Goal: Transaction & Acquisition: Purchase product/service

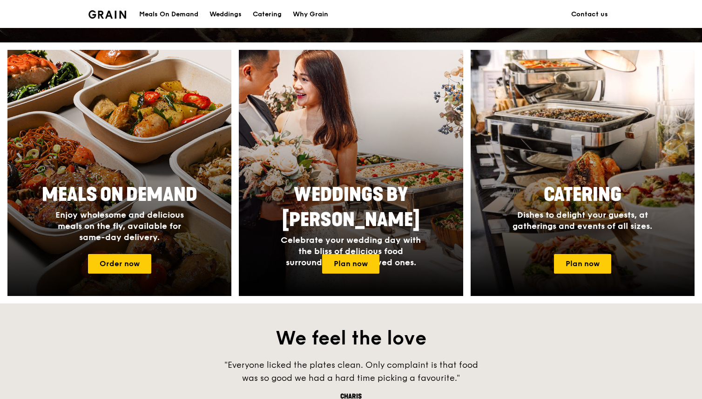
scroll to position [336, 0]
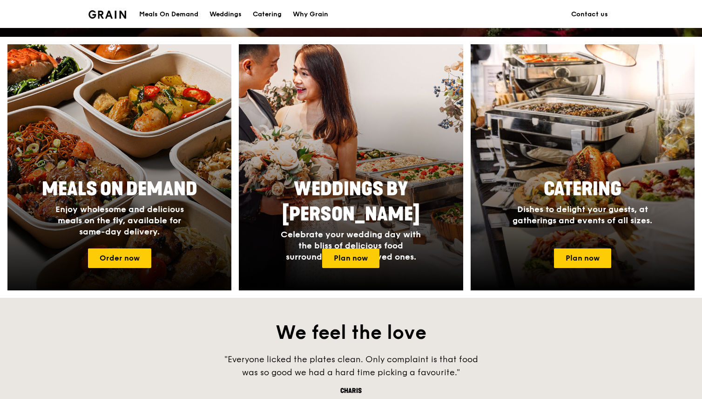
click at [129, 154] on div at bounding box center [119, 167] width 246 height 270
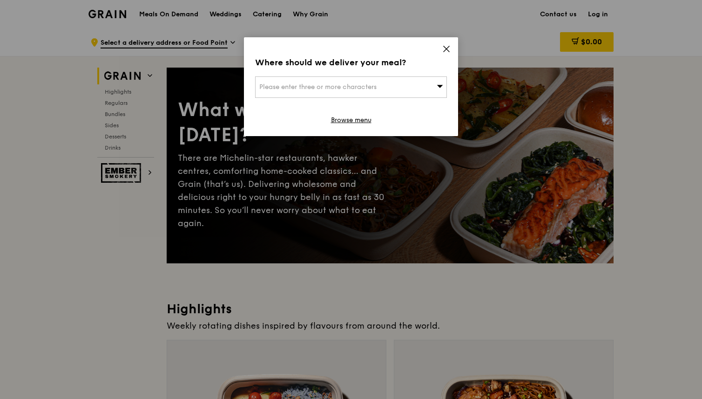
click at [280, 81] on div "Please enter three or more characters" at bounding box center [351, 86] width 192 height 21
click at [281, 83] on input "search" at bounding box center [351, 87] width 191 height 20
click at [442, 47] on div "Where should we deliver your meal? Please enter three or more characters Please…" at bounding box center [351, 86] width 214 height 99
click at [447, 49] on icon at bounding box center [446, 49] width 8 height 8
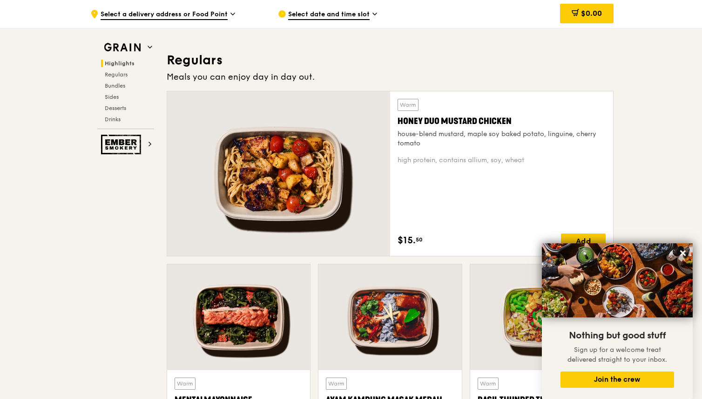
scroll to position [594, 0]
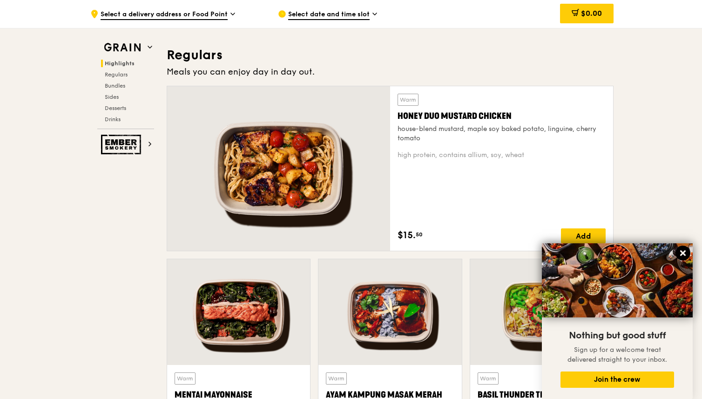
click at [686, 252] on icon at bounding box center [683, 253] width 8 height 8
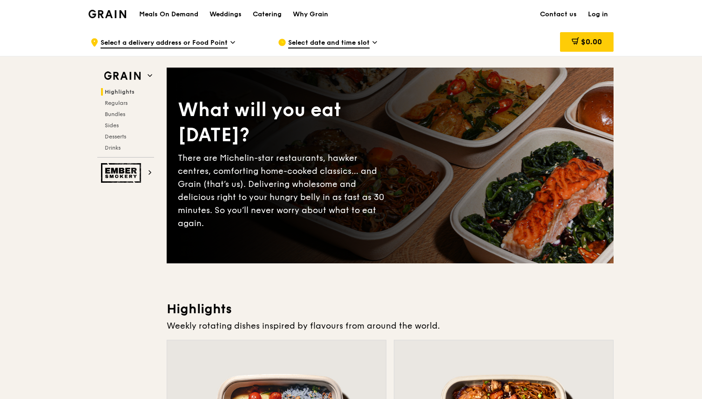
scroll to position [0, 0]
click at [271, 12] on div "Catering" at bounding box center [267, 14] width 29 height 28
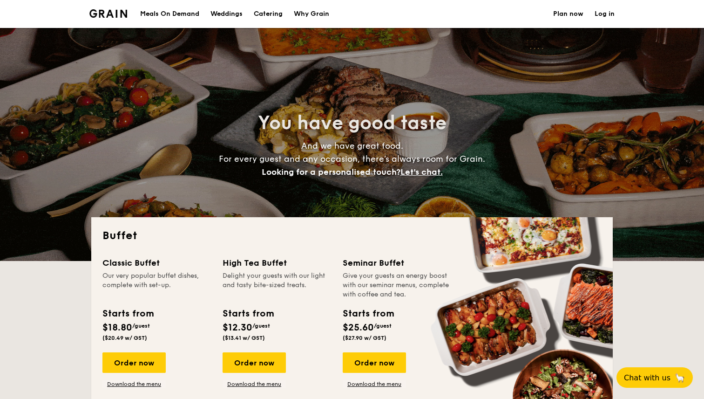
select select
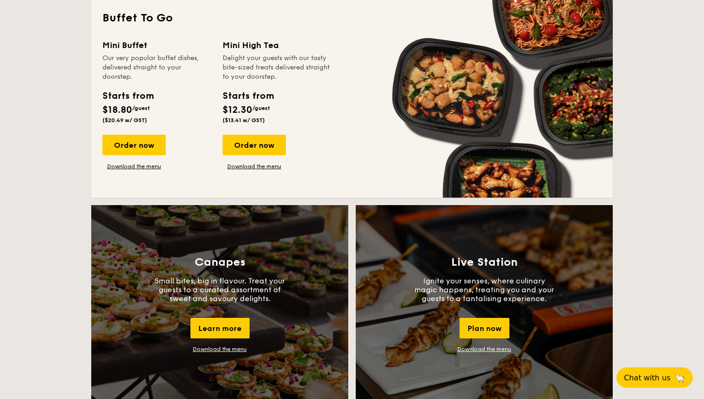
scroll to position [614, 0]
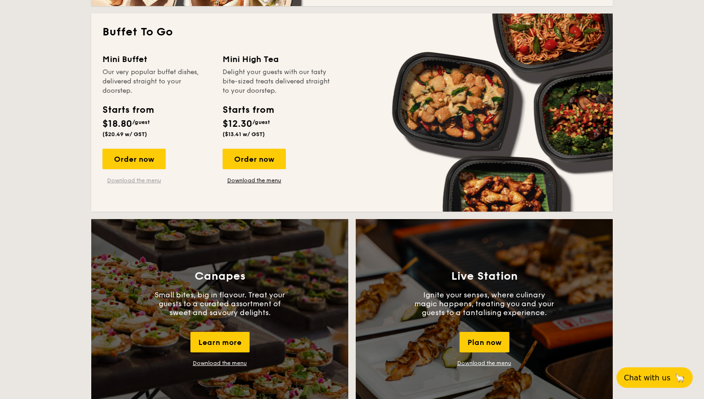
click at [119, 183] on link "Download the menu" at bounding box center [133, 179] width 63 height 7
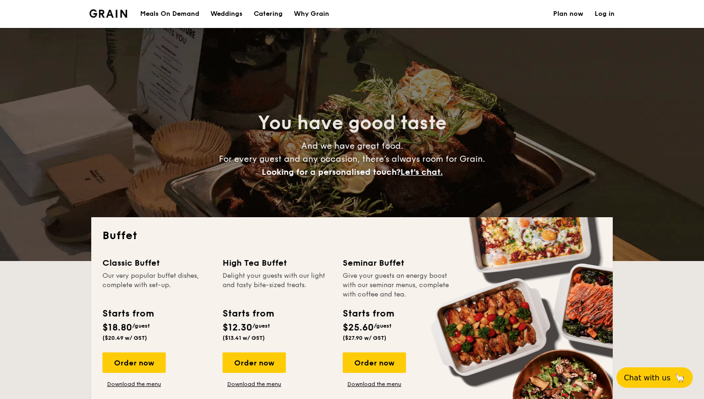
scroll to position [0, 0]
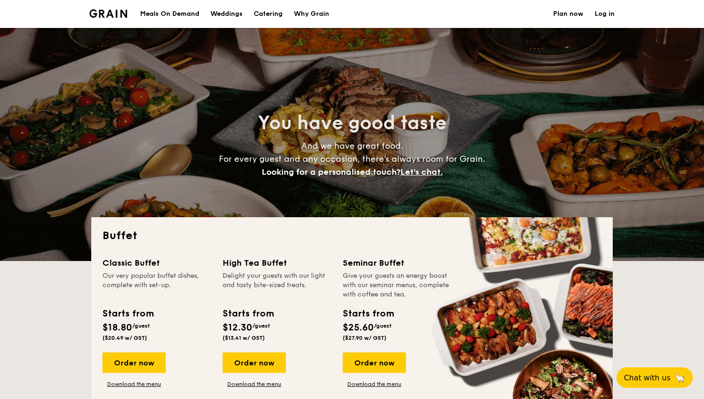
click at [175, 12] on div "Meals On Demand" at bounding box center [169, 14] width 59 height 28
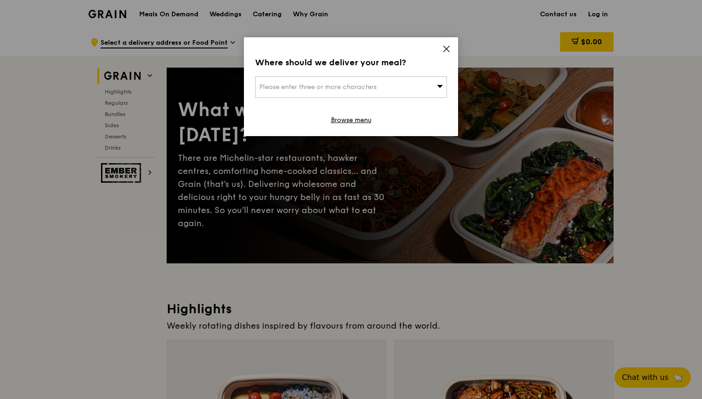
click at [445, 54] on span at bounding box center [446, 50] width 8 height 10
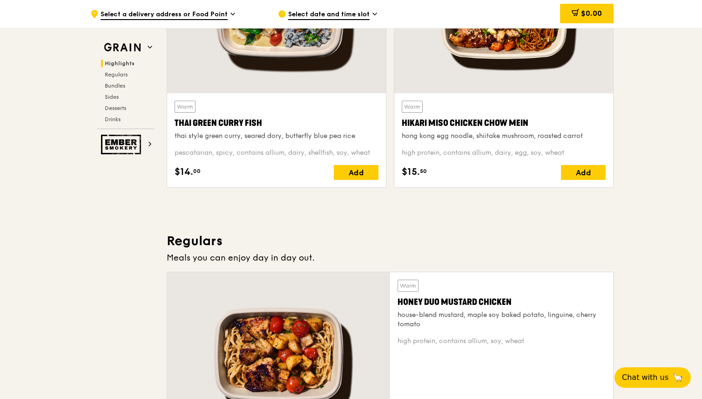
scroll to position [412, 0]
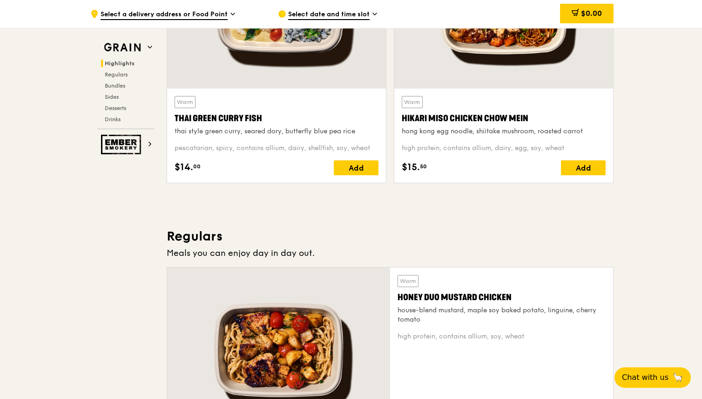
click at [460, 116] on div "Hikari Miso Chicken Chow Mein" at bounding box center [504, 118] width 204 height 13
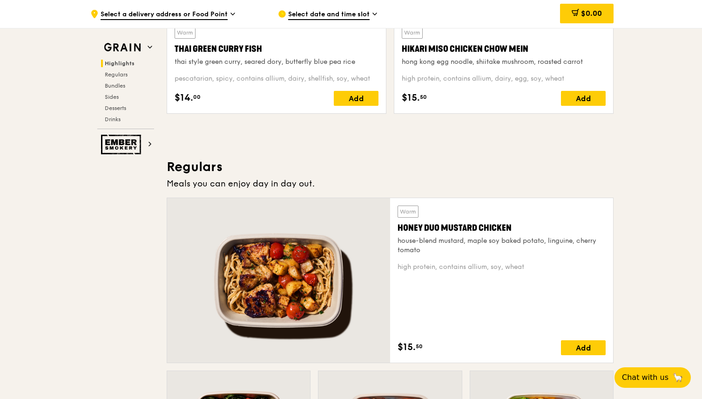
scroll to position [518, 0]
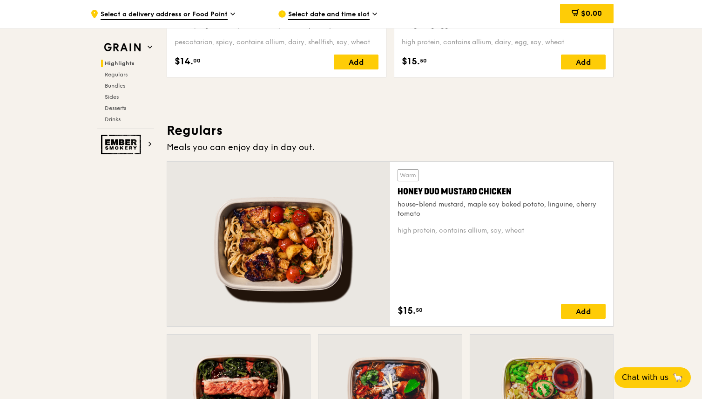
click at [484, 190] on div "Honey Duo Mustard Chicken" at bounding box center [502, 191] width 208 height 13
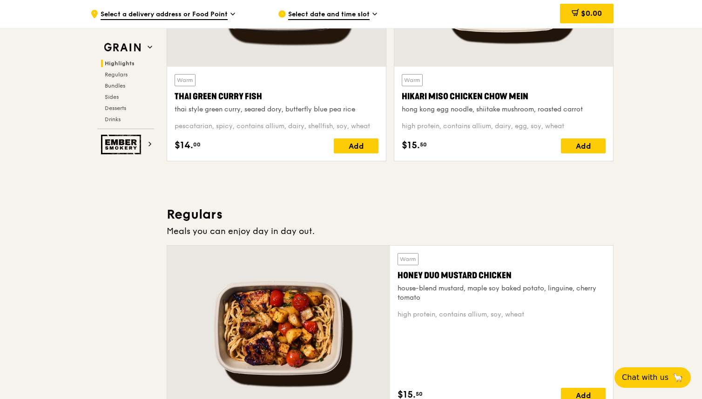
scroll to position [432, 0]
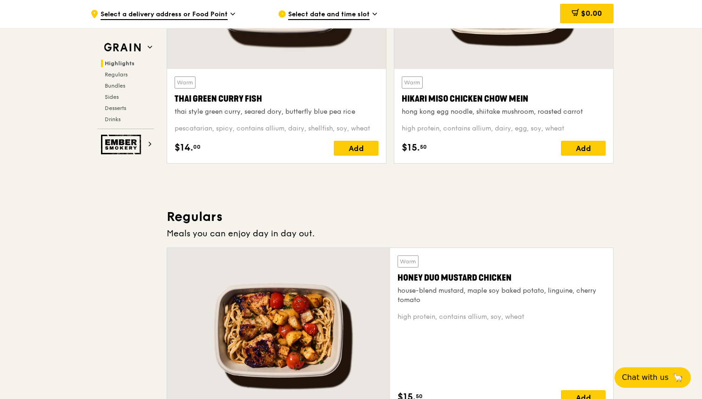
click at [492, 105] on div "Hikari Miso Chicken Chow Mein" at bounding box center [504, 98] width 204 height 13
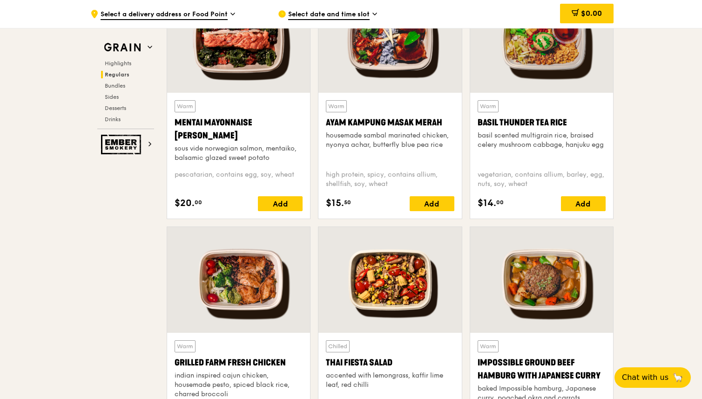
scroll to position [877, 0]
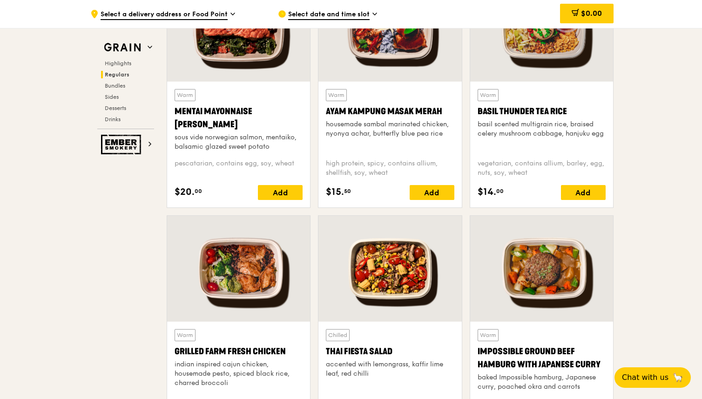
click at [273, 245] on div at bounding box center [238, 269] width 143 height 106
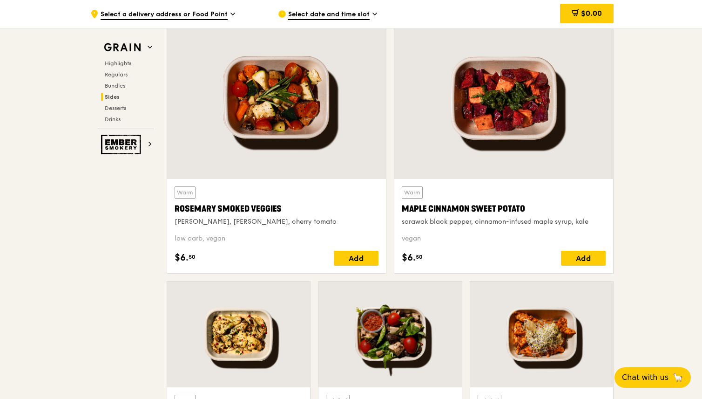
scroll to position [2137, 0]
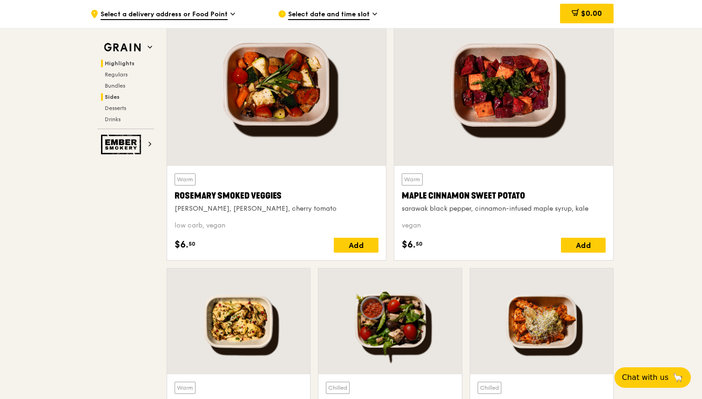
click at [122, 66] on span "Highlights" at bounding box center [120, 63] width 30 height 7
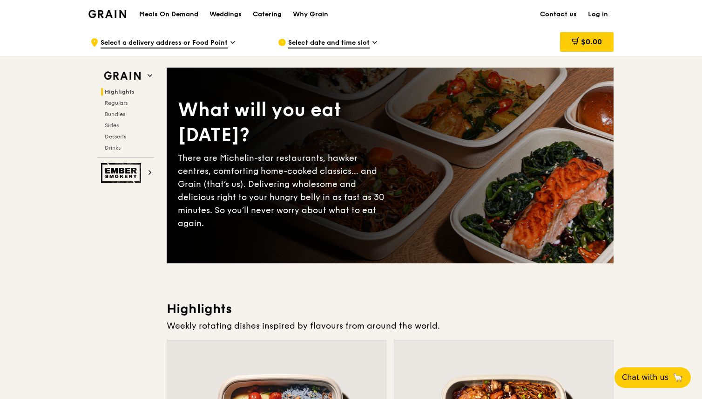
scroll to position [0, 0]
